Goal: Task Accomplishment & Management: Use online tool/utility

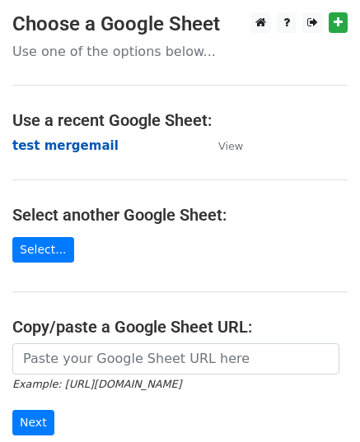
click at [67, 146] on strong "test mergemail" at bounding box center [65, 145] width 106 height 15
click at [68, 145] on strong "test mergemail" at bounding box center [65, 145] width 106 height 15
click at [70, 145] on strong "test mergemail" at bounding box center [65, 145] width 106 height 15
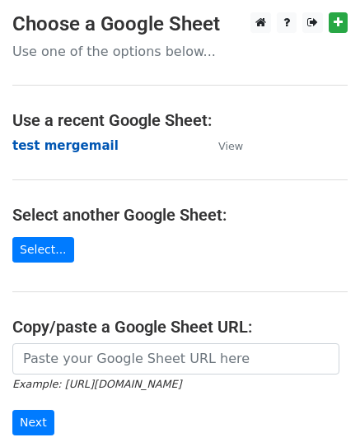
click at [70, 145] on strong "test mergemail" at bounding box center [65, 145] width 106 height 15
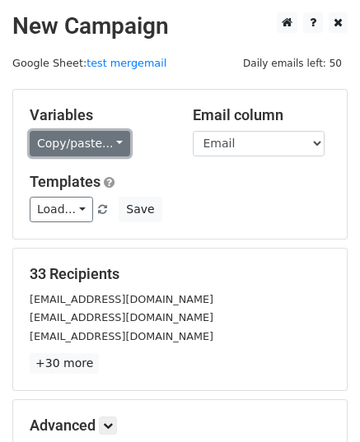
click at [93, 142] on link "Copy/paste..." at bounding box center [80, 144] width 100 height 26
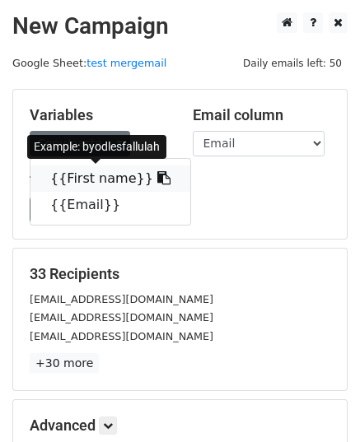
click at [97, 183] on link "{{First name}}" at bounding box center [110, 178] width 160 height 26
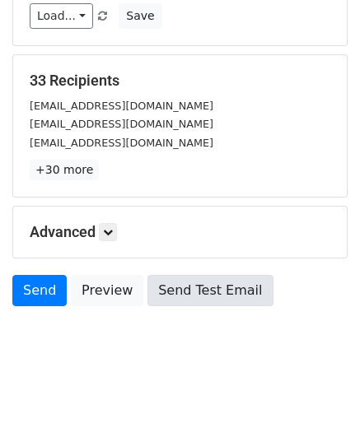
scroll to position [194, 0]
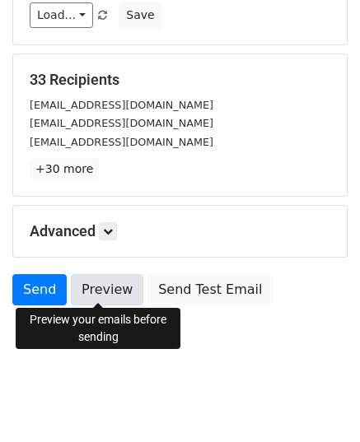
click at [109, 291] on link "Preview" at bounding box center [107, 289] width 72 height 31
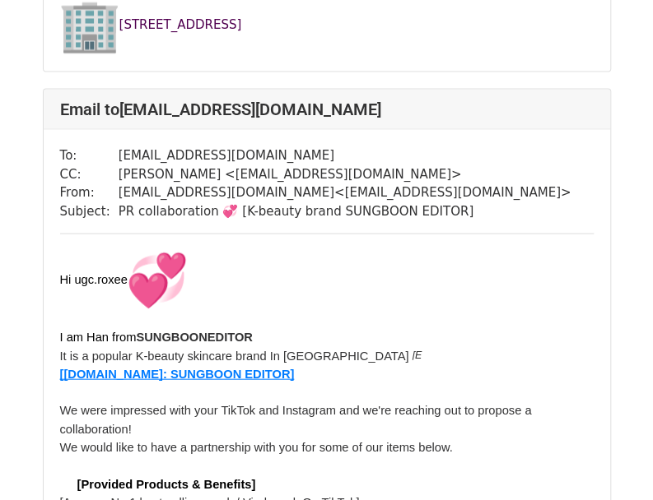
scroll to position [2881, 0]
